Goal: Book appointment/travel/reservation

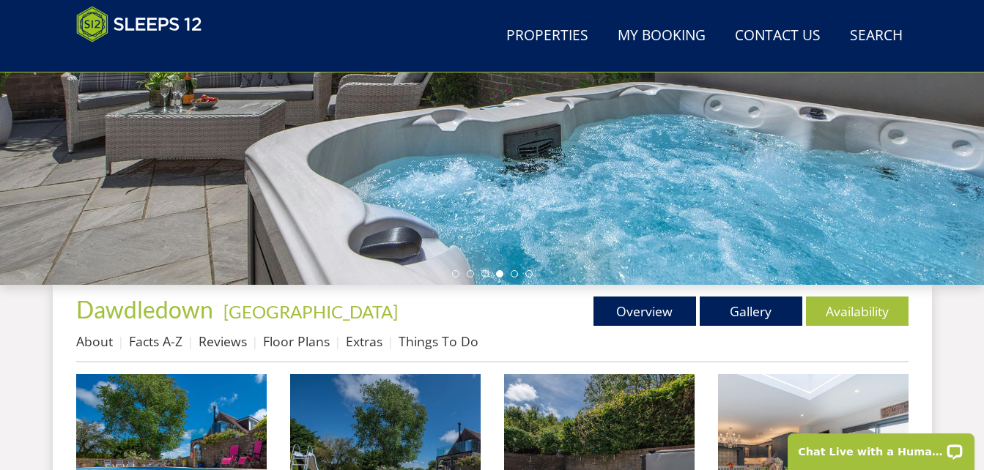
scroll to position [366, 0]
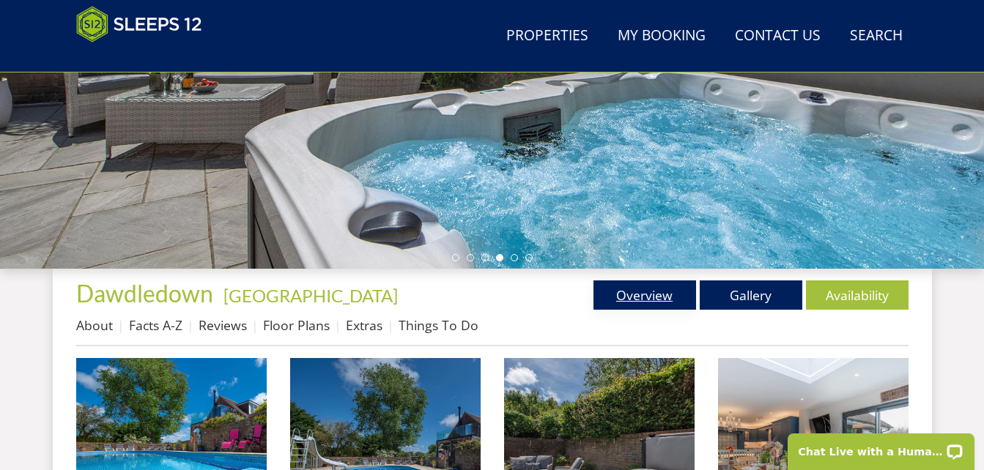
click at [642, 297] on link "Overview" at bounding box center [644, 295] width 103 height 29
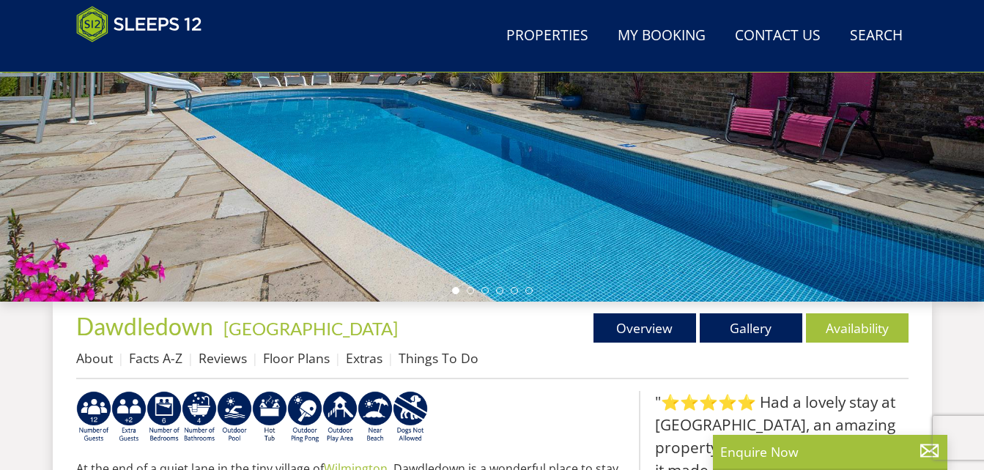
scroll to position [382, 0]
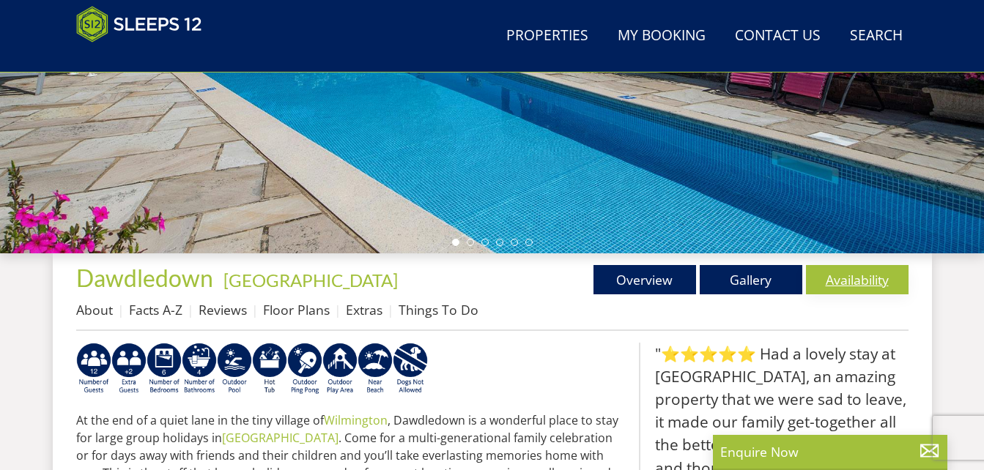
click at [847, 281] on link "Availability" at bounding box center [857, 279] width 103 height 29
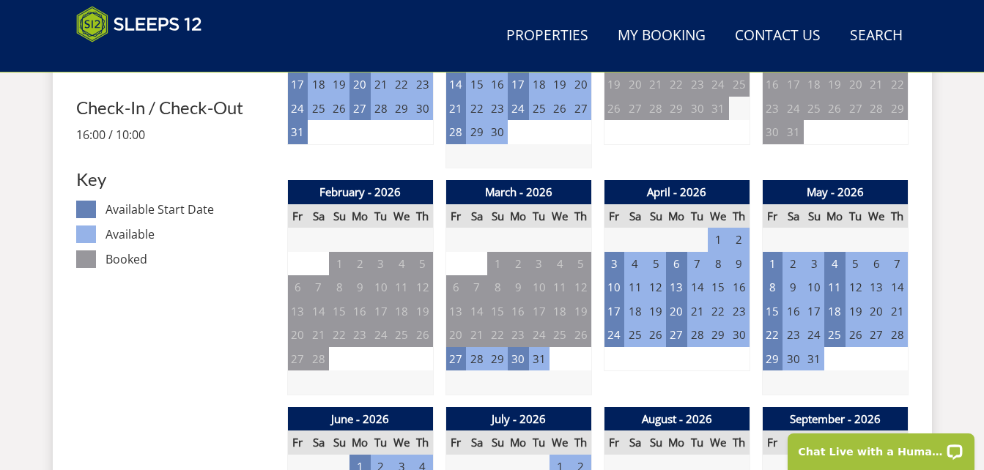
scroll to position [806, 0]
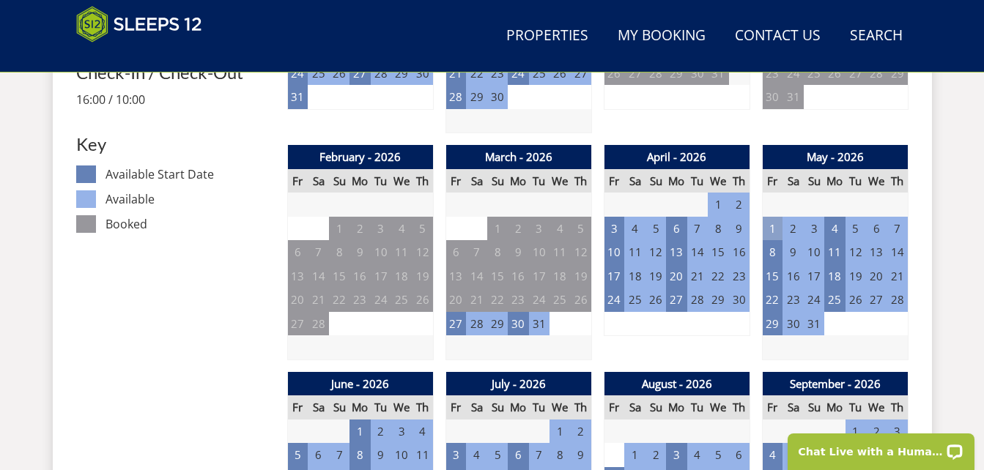
click at [771, 228] on td "1" at bounding box center [772, 229] width 21 height 24
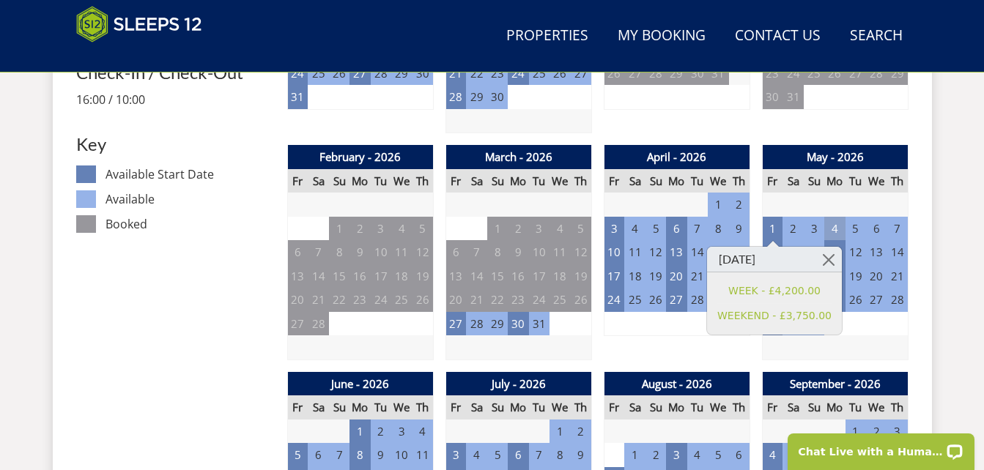
click at [833, 228] on td "4" at bounding box center [834, 229] width 21 height 24
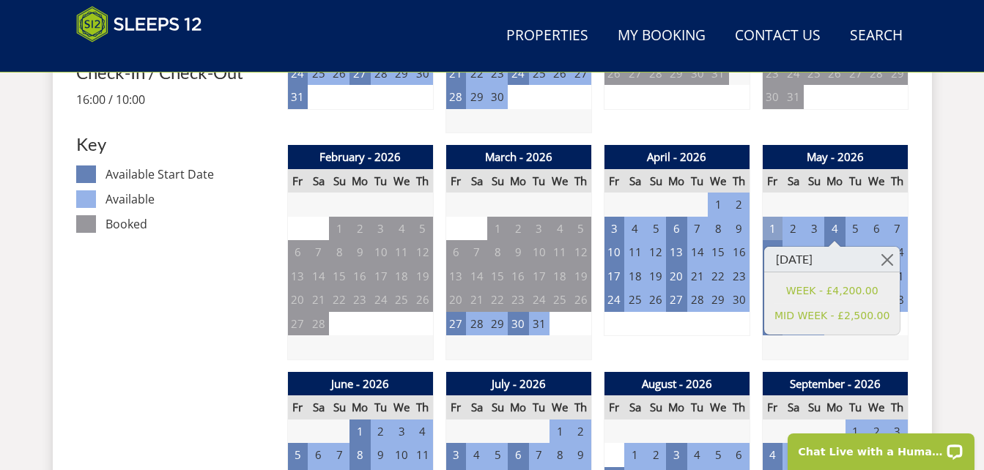
click at [773, 228] on td "1" at bounding box center [772, 229] width 21 height 24
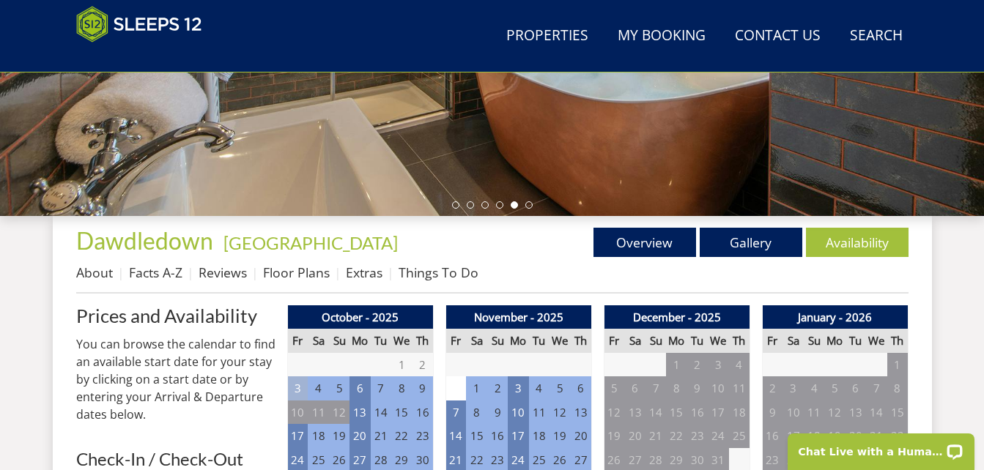
scroll to position [439, 0]
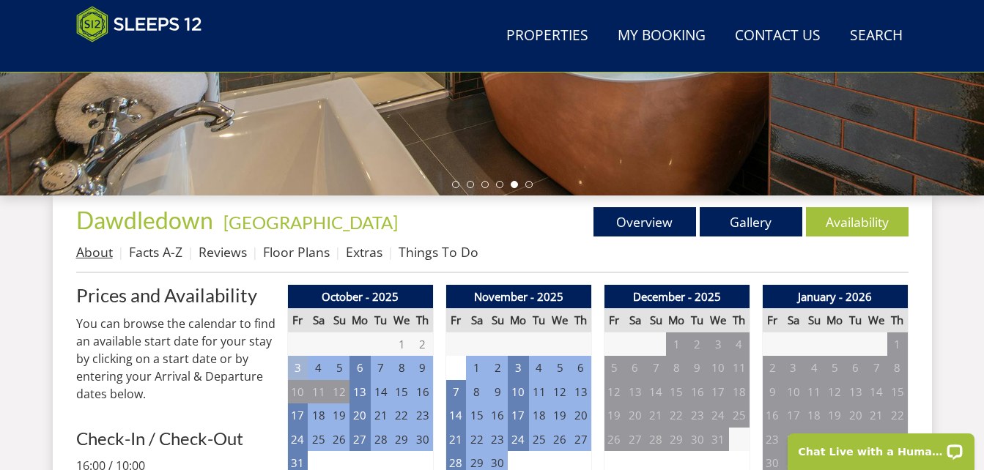
click at [108, 255] on link "About" at bounding box center [94, 252] width 37 height 18
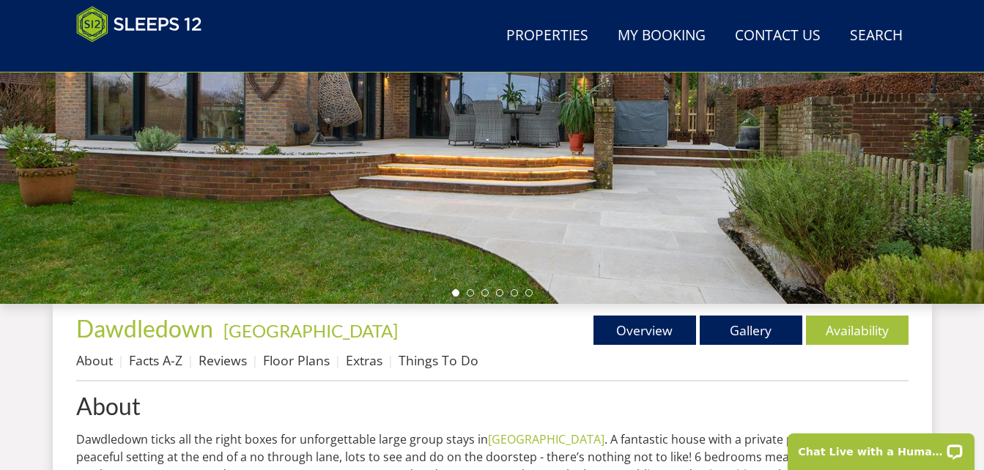
scroll to position [366, 0]
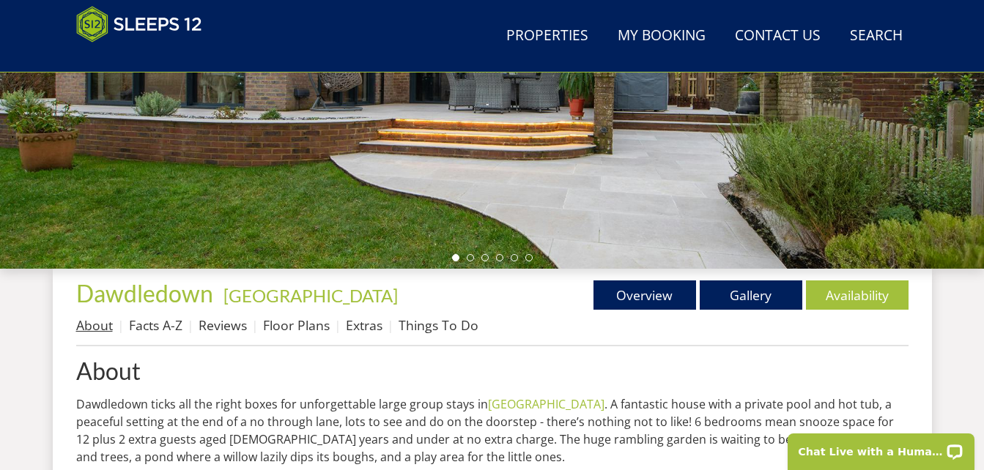
click at [94, 328] on link "About" at bounding box center [94, 325] width 37 height 18
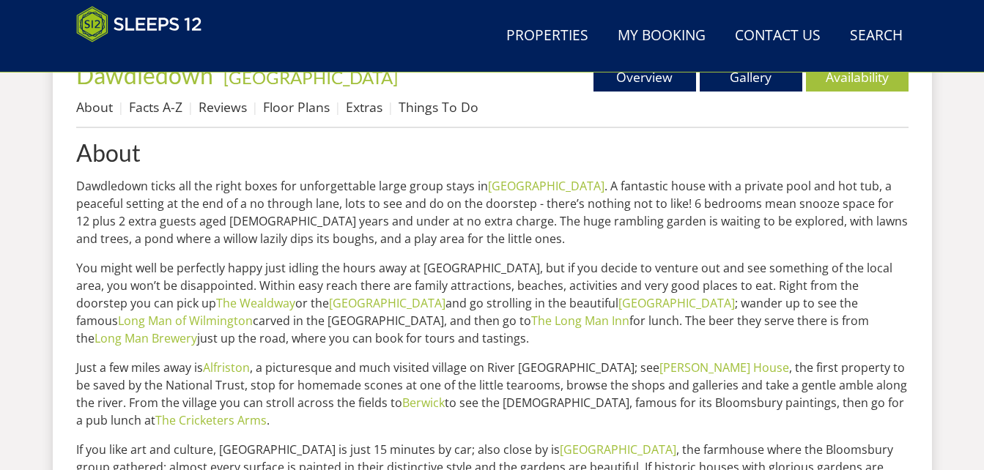
scroll to position [586, 0]
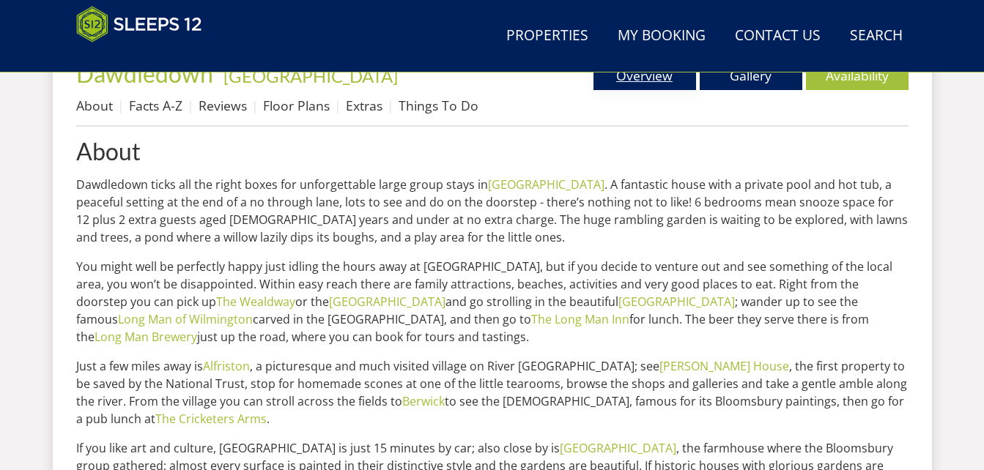
click at [656, 85] on link "Overview" at bounding box center [644, 75] width 103 height 29
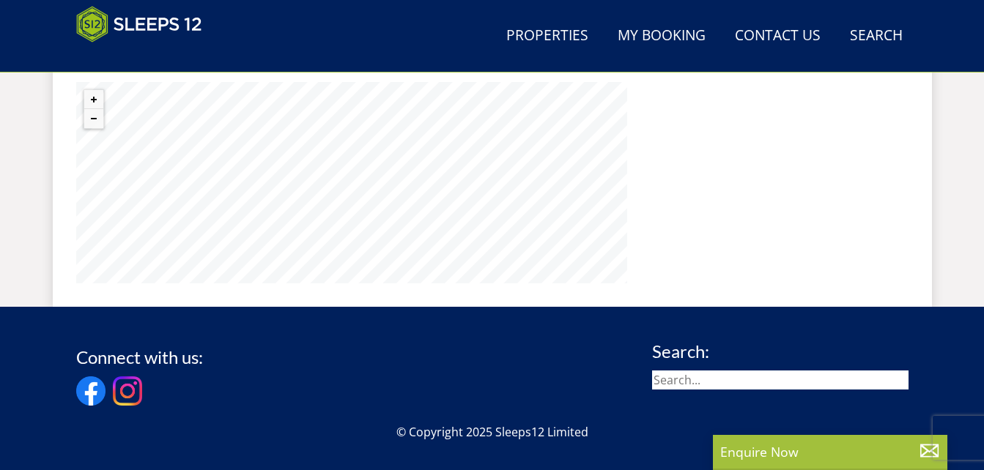
scroll to position [1172, 0]
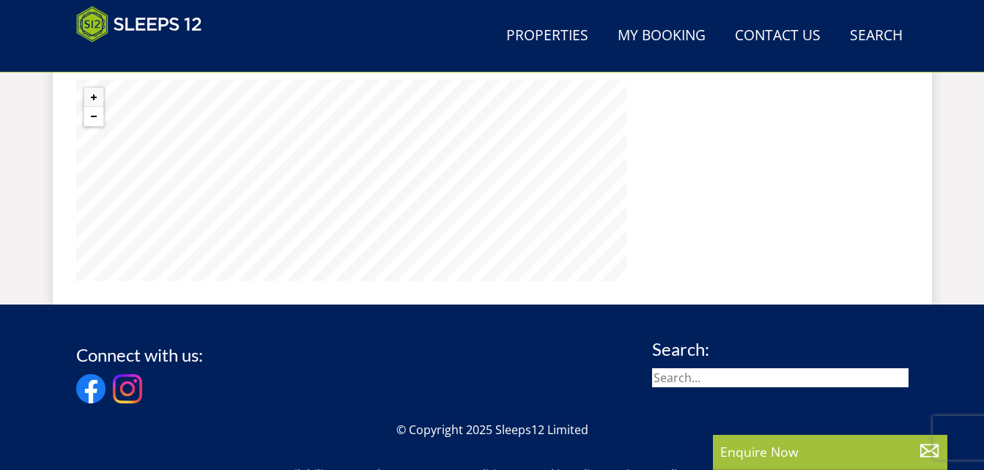
click at [98, 119] on button "Zoom out" at bounding box center [93, 116] width 19 height 19
